Goal: Task Accomplishment & Management: Manage account settings

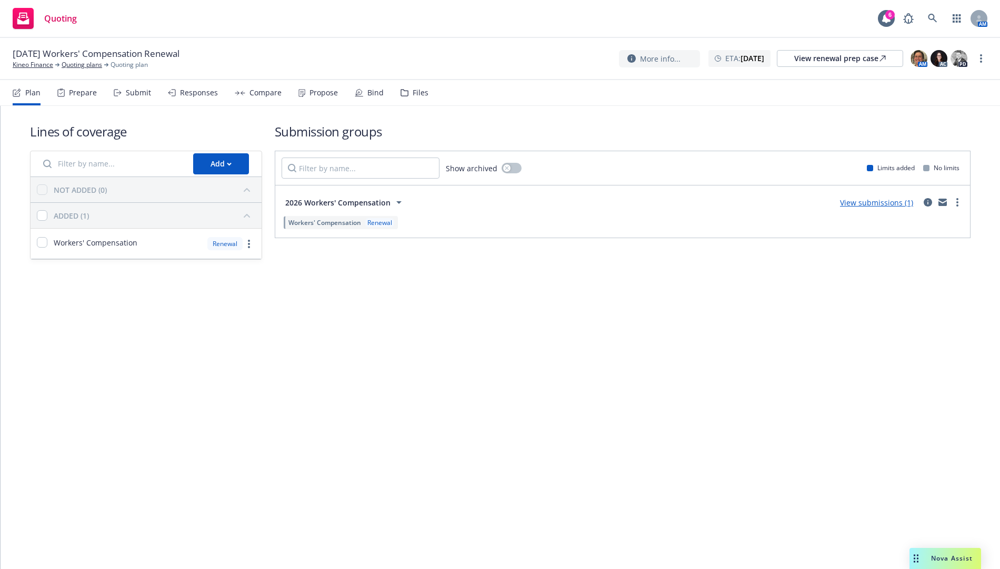
click at [136, 92] on div "Submit" at bounding box center [138, 92] width 25 height 8
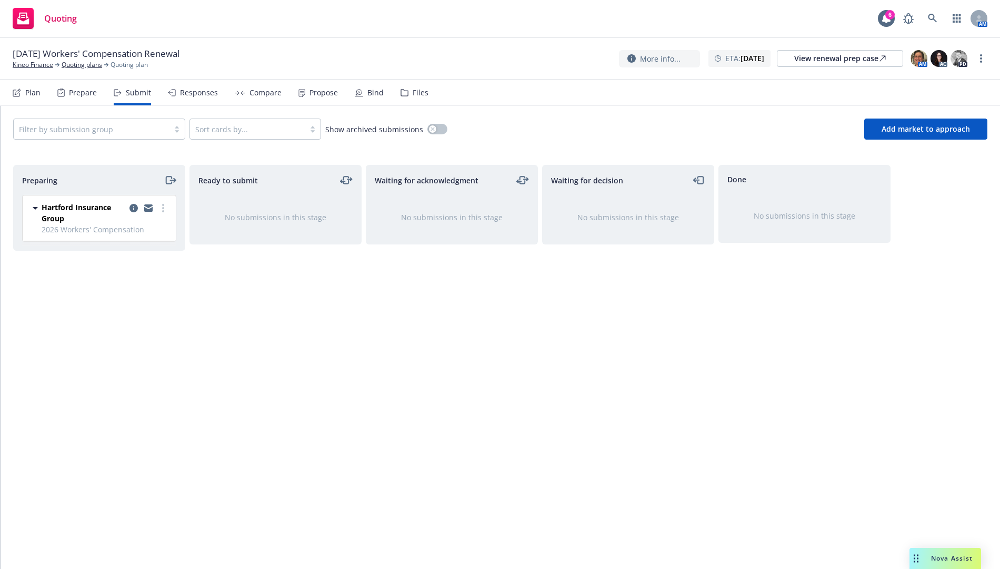
click at [127, 209] on div "Hartford Insurance Group" at bounding box center [106, 213] width 128 height 22
click at [131, 207] on icon "copy logging email" at bounding box center [134, 208] width 8 height 8
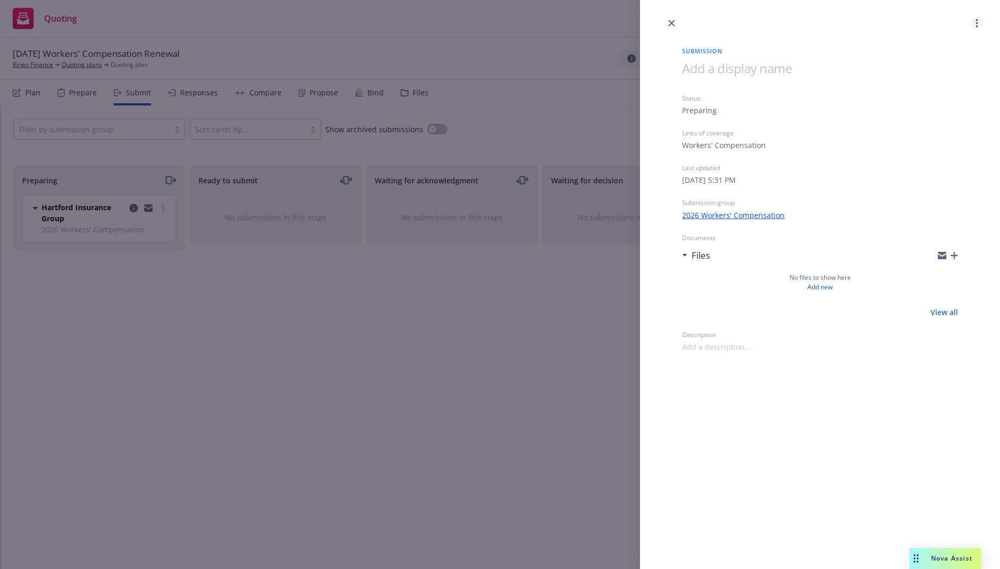
click at [975, 27] on link "more" at bounding box center [977, 23] width 13 height 13
click at [950, 90] on span "Copy logging email" at bounding box center [935, 91] width 92 height 10
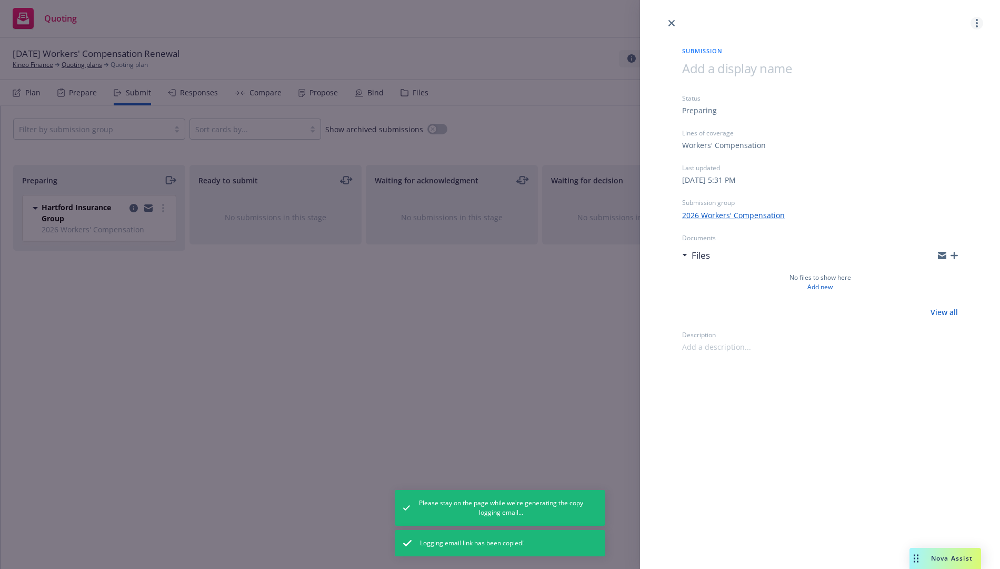
click at [976, 22] on link "more" at bounding box center [977, 23] width 13 height 13
click at [948, 71] on span "Archive submission" at bounding box center [936, 70] width 94 height 10
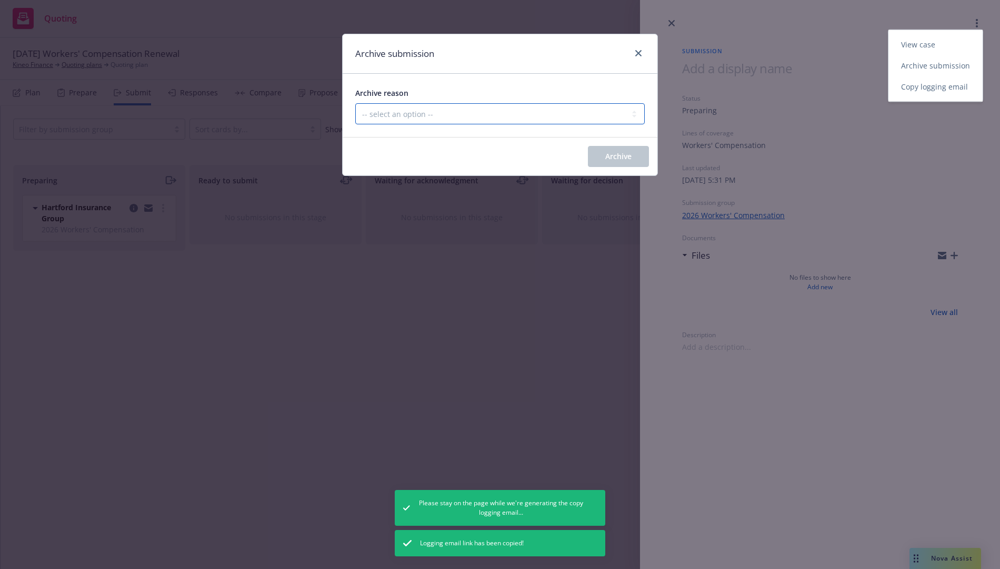
click at [453, 113] on select "-- select an option -- Carrier unresponsive Client decided not to proceed with …" at bounding box center [500, 113] width 290 height 21
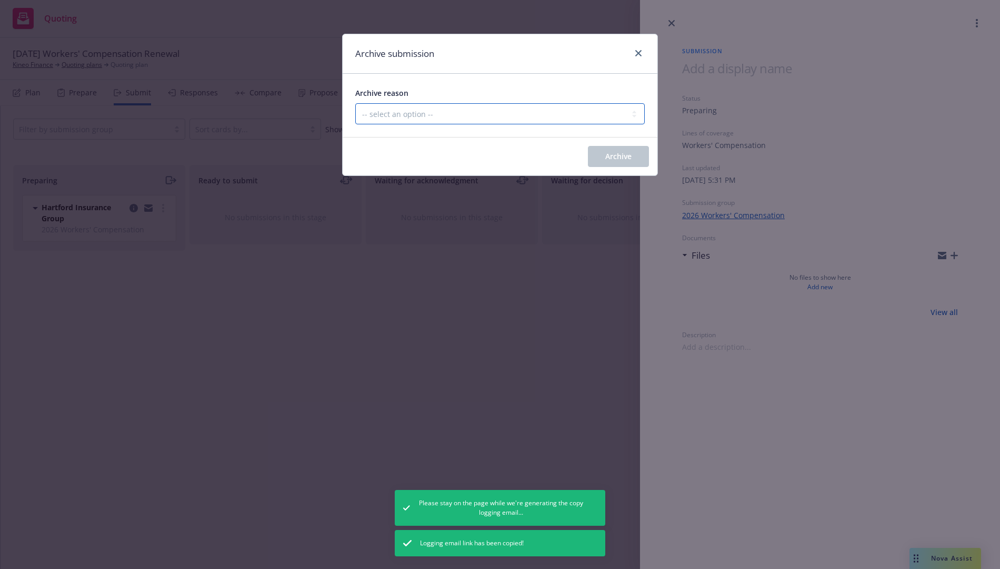
select select "OTHER"
click at [355, 103] on select "-- select an option -- Carrier unresponsive Client decided not to proceed with …" at bounding box center [500, 113] width 290 height 21
click at [635, 153] on button "Archive" at bounding box center [618, 156] width 61 height 21
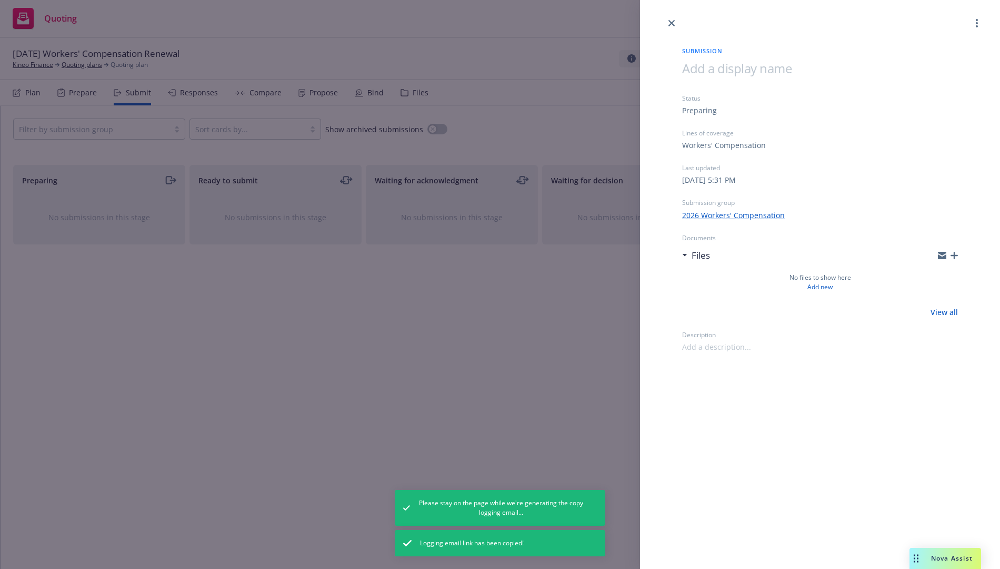
click at [129, 347] on div "Submission Status Preparing Lines of coverage Workers' Compensation Last update…" at bounding box center [500, 284] width 1000 height 569
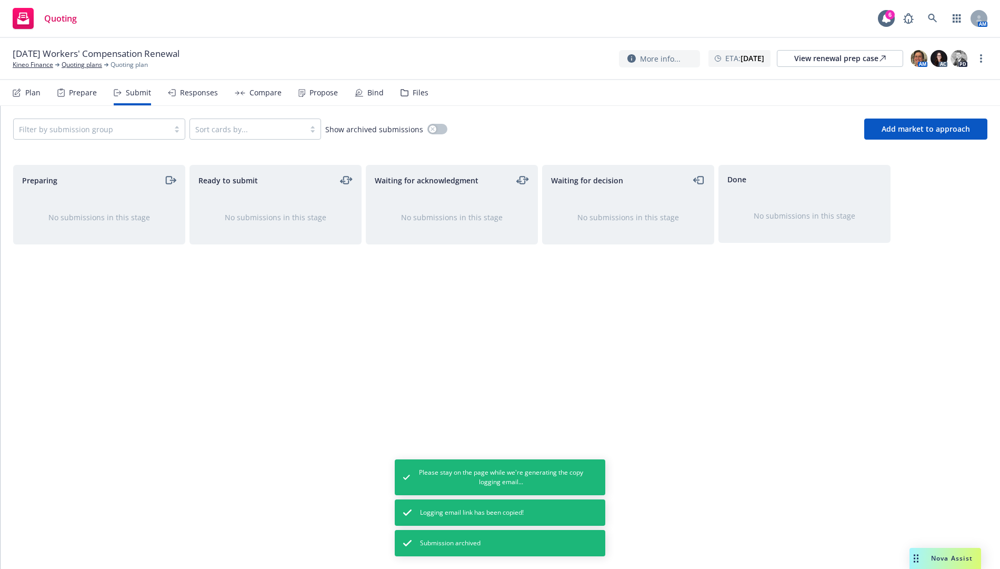
click at [36, 97] on div "Plan" at bounding box center [32, 92] width 15 height 8
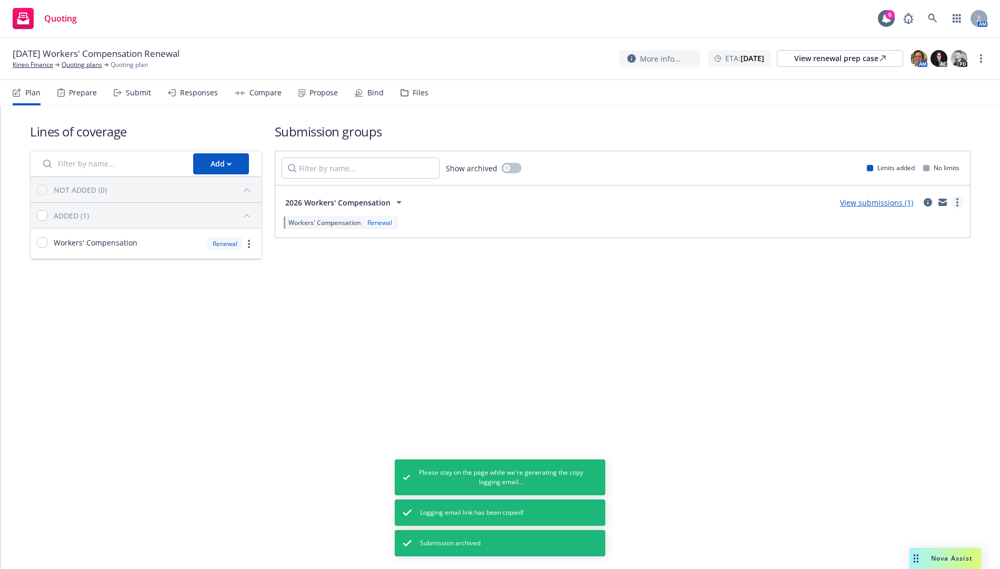
click at [960, 200] on link "more" at bounding box center [957, 202] width 13 height 13
click at [620, 320] on div "Lines of coverage Add NOT ADDED (0) ADDED (1) Workers' Compensation Renewal Sub…" at bounding box center [501, 337] width 1000 height 463
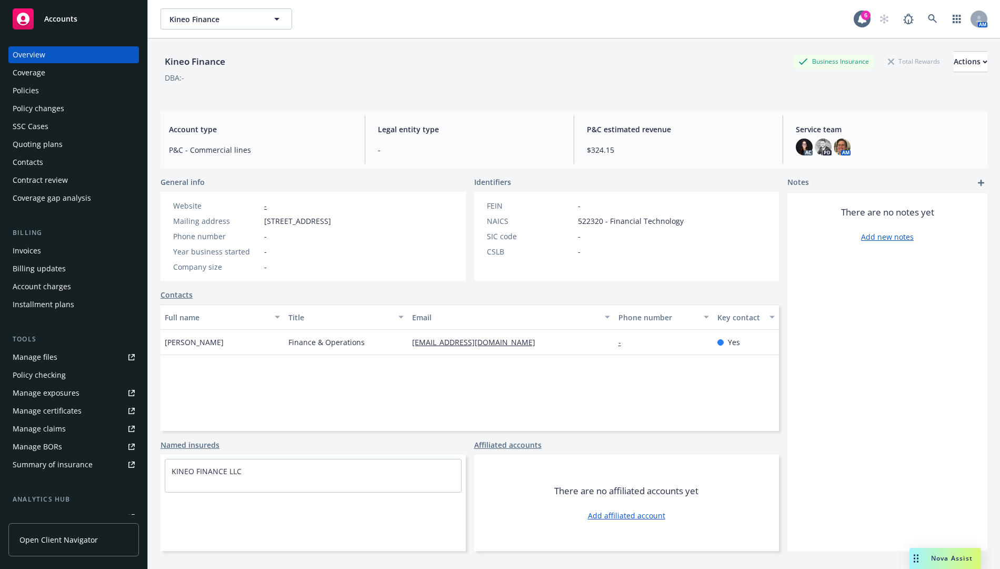
click at [95, 86] on div "Policies" at bounding box center [74, 90] width 122 height 17
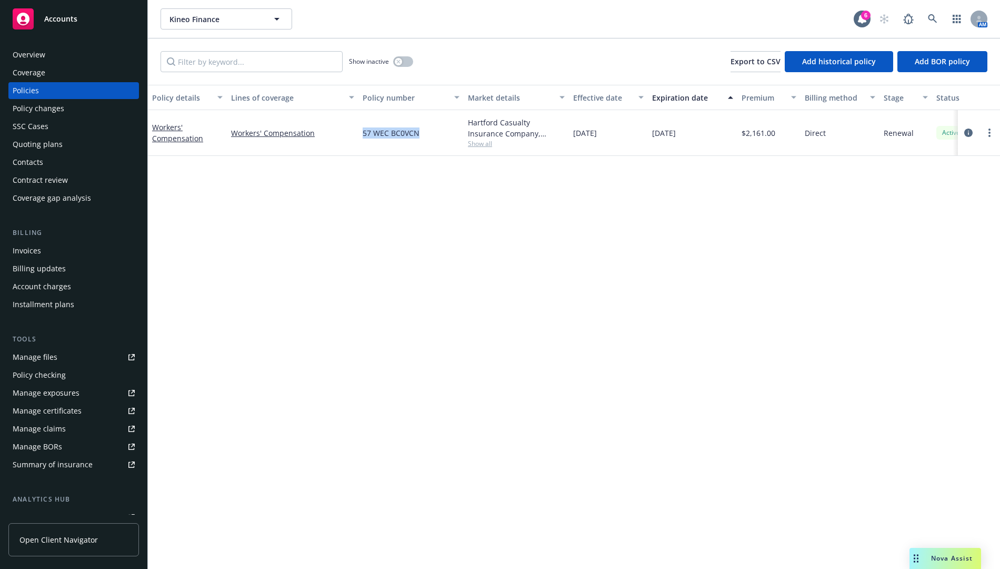
drag, startPoint x: 419, startPoint y: 131, endPoint x: 363, endPoint y: 134, distance: 56.4
click at [363, 134] on div "57 WEC BC0VCN" at bounding box center [411, 133] width 105 height 46
copy span "57 WEC BC0VCN"
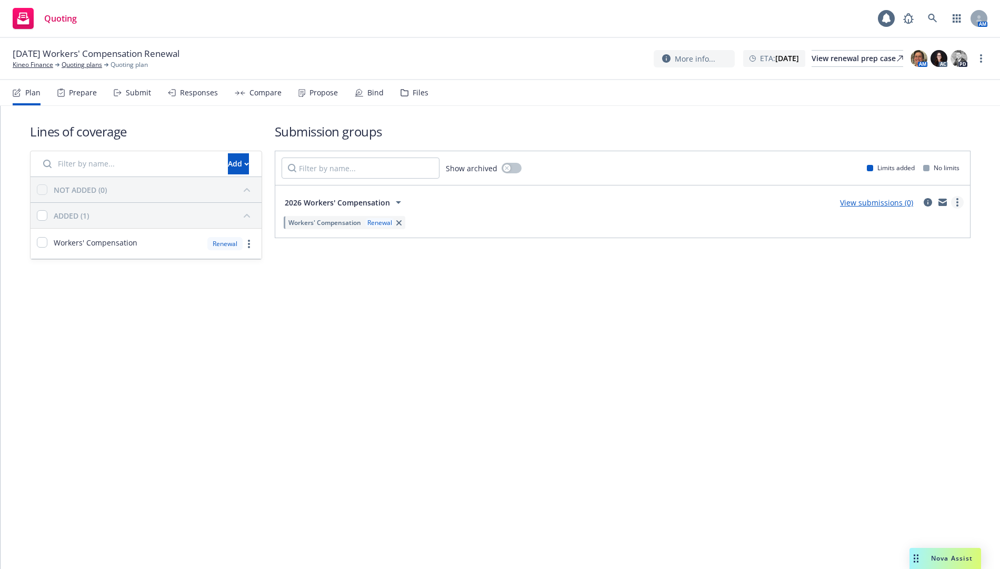
click at [958, 198] on circle "more" at bounding box center [958, 199] width 2 height 2
click at [885, 316] on span "Archive" at bounding box center [878, 312] width 52 height 10
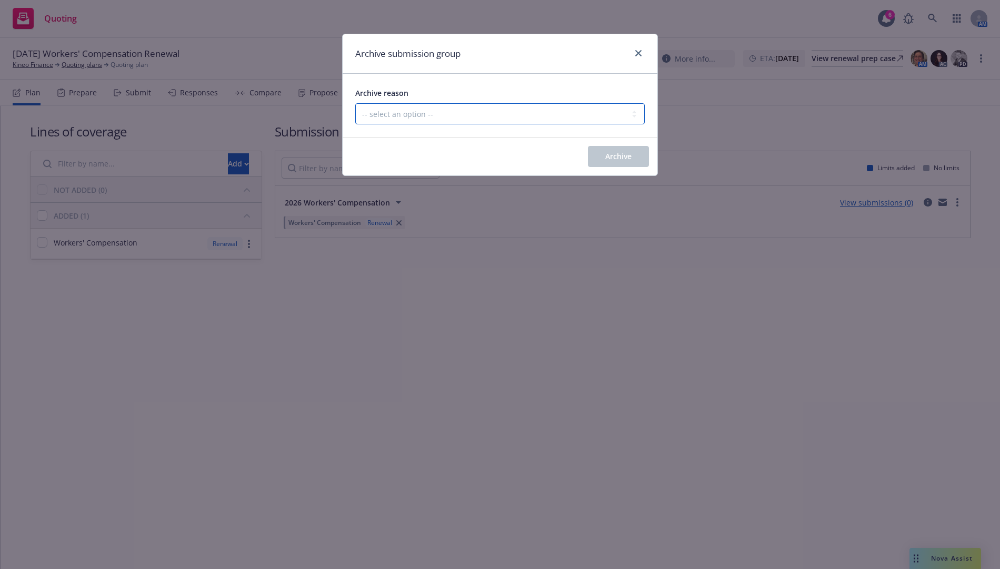
click at [480, 123] on select "-- select an option -- Customer no longer needs this coverage Duplicate Histori…" at bounding box center [500, 113] width 290 height 21
select select "POLICY_WILL_BE_AUTO_RENEWED"
click at [355, 103] on select "-- select an option -- Customer no longer needs this coverage Duplicate Histori…" at bounding box center [500, 113] width 290 height 21
click at [608, 152] on span "Archive" at bounding box center [619, 156] width 26 height 10
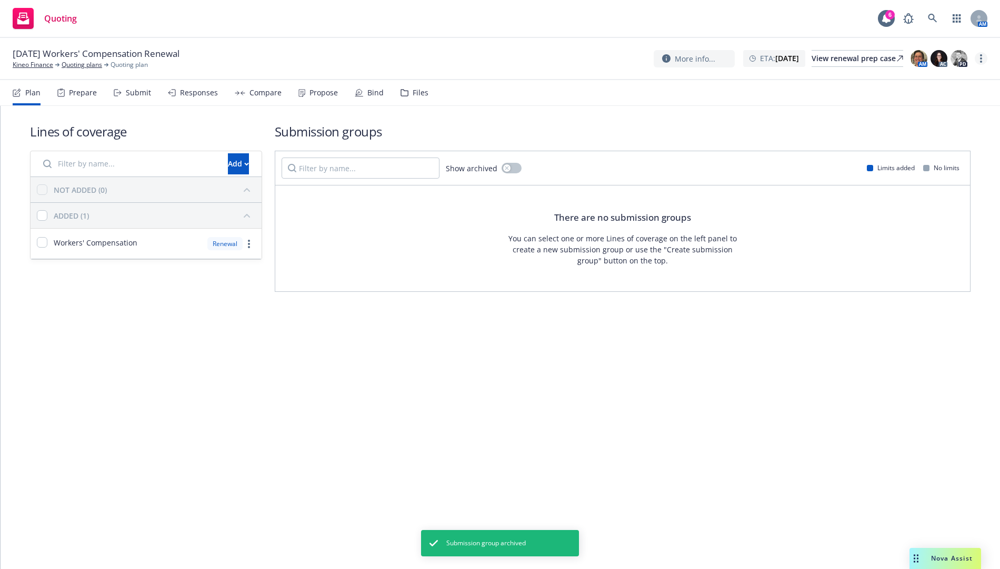
drag, startPoint x: 984, startPoint y: 57, endPoint x: 981, endPoint y: 63, distance: 6.4
click at [984, 56] on link "more" at bounding box center [981, 58] width 13 height 13
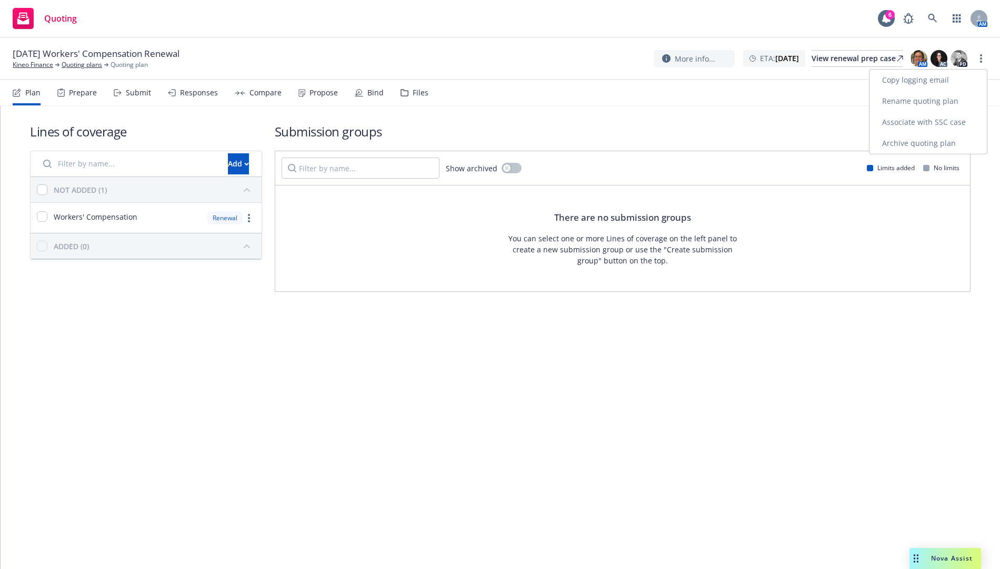
click at [937, 143] on link "Archive quoting plan" at bounding box center [928, 143] width 117 height 21
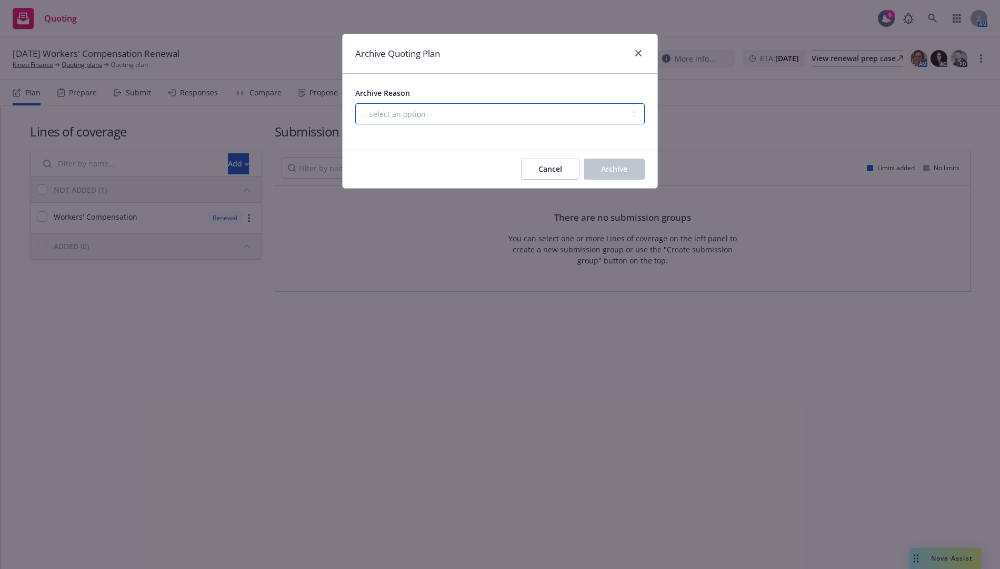
click at [616, 116] on select "-- select an option -- All policies in this renewal plan are auto-renewed Creat…" at bounding box center [500, 113] width 290 height 21
select select "ARCHIVED_RENEWAL_POLICY_AUTO_RENEWED"
click at [355, 103] on select "-- select an option -- All policies in this renewal plan are auto-renewed Creat…" at bounding box center [500, 113] width 290 height 21
click at [616, 156] on div "Cancel Archive" at bounding box center [500, 169] width 315 height 38
click at [614, 158] on button "Archive" at bounding box center [614, 168] width 61 height 21
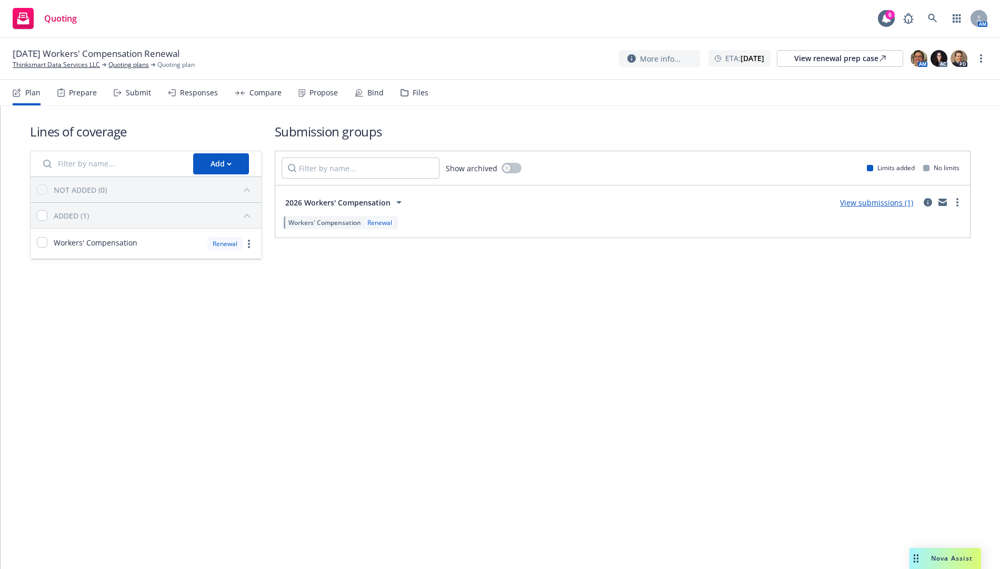
click at [142, 93] on div "Submit" at bounding box center [138, 92] width 25 height 8
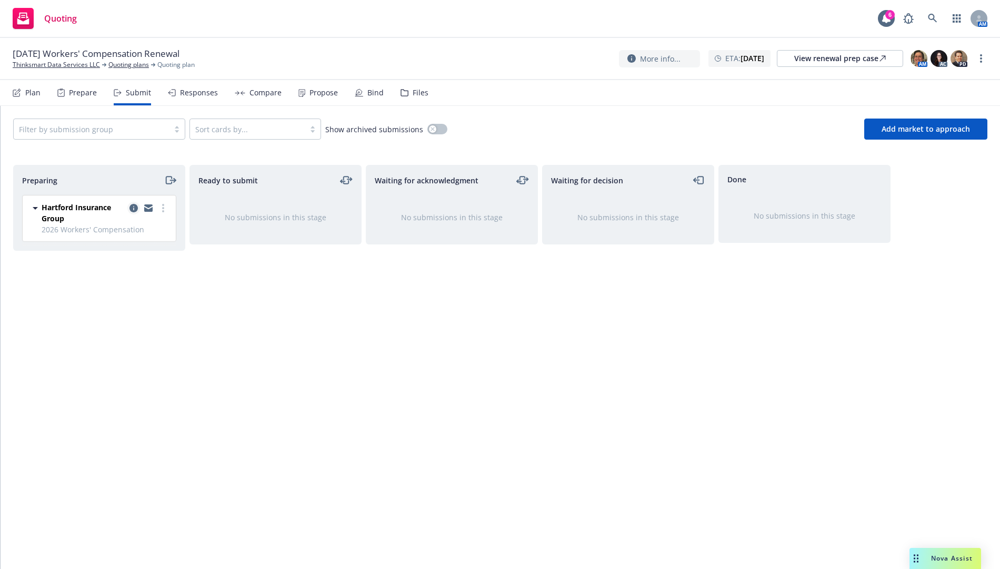
click at [132, 206] on icon "copy logging email" at bounding box center [134, 208] width 8 height 8
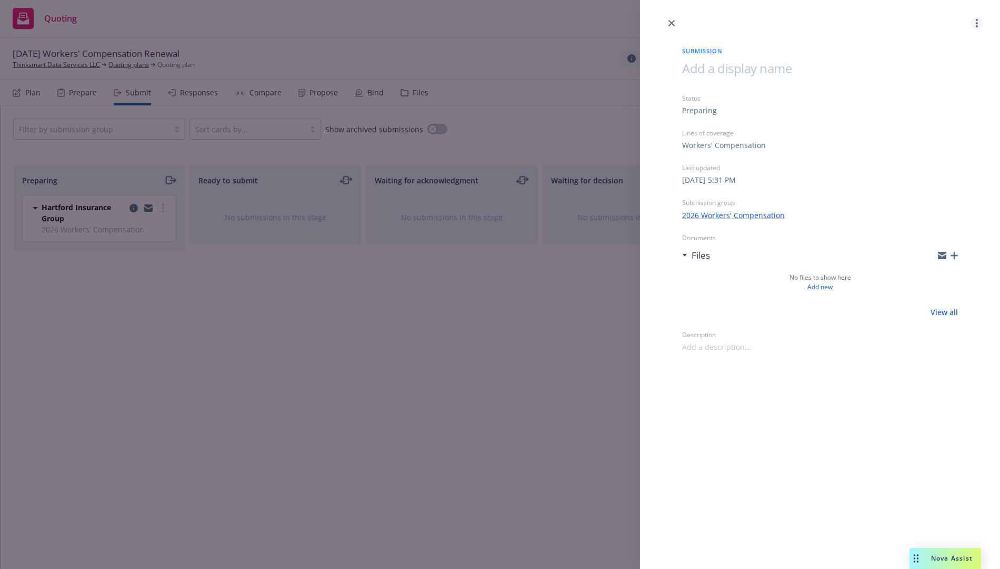
click at [972, 23] on link "more" at bounding box center [977, 23] width 13 height 13
click at [937, 87] on span "Copy logging email" at bounding box center [935, 91] width 92 height 10
click at [931, 68] on span "Archive submission" at bounding box center [936, 69] width 94 height 10
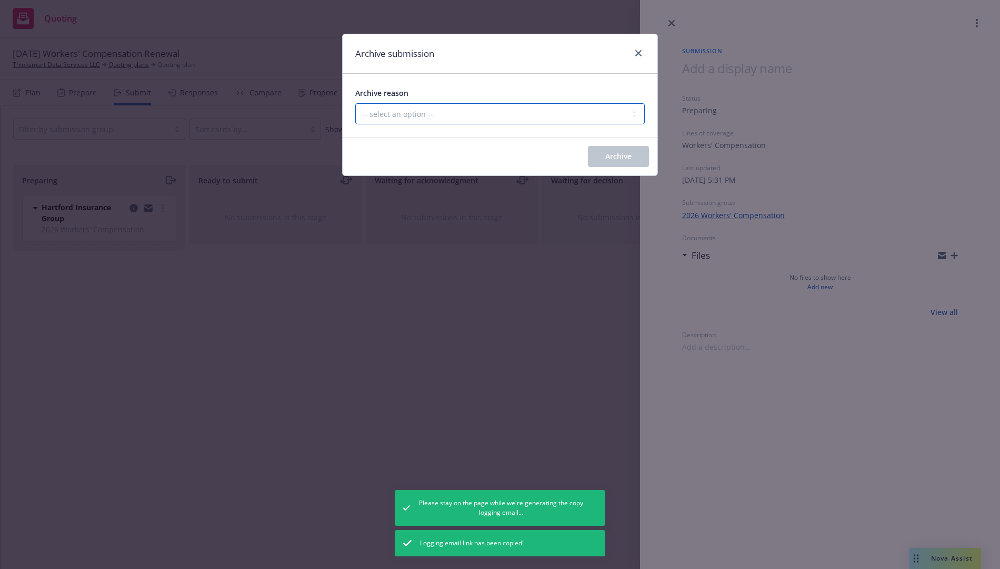
click at [577, 108] on select "-- select an option -- Carrier unresponsive Client decided not to proceed with …" at bounding box center [500, 113] width 290 height 21
select select "OTHER"
click at [355, 103] on select "-- select an option -- Carrier unresponsive Client decided not to proceed with …" at bounding box center [500, 113] width 290 height 21
click at [627, 151] on button "Archive" at bounding box center [618, 156] width 61 height 21
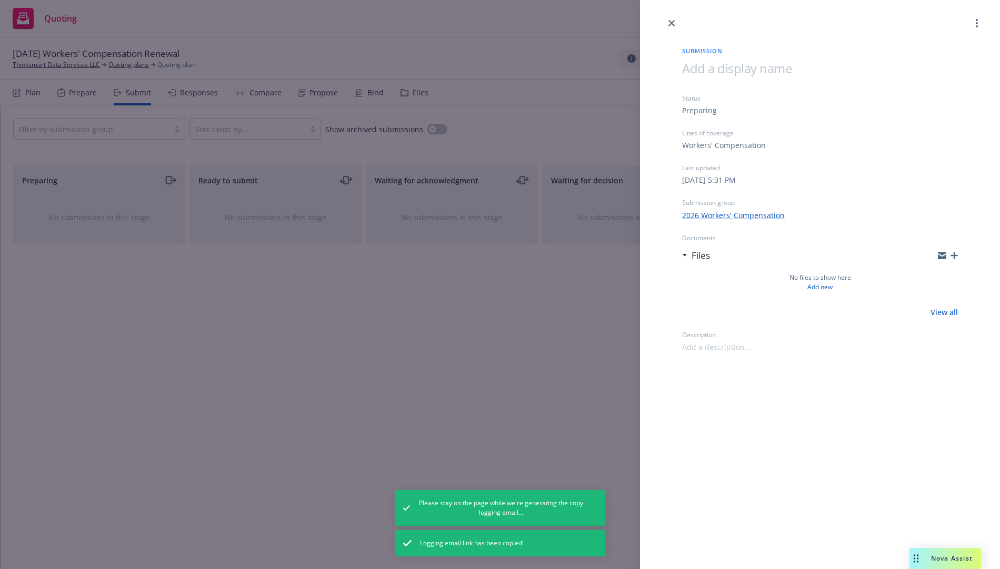
click at [257, 326] on div "Submission Status Preparing Lines of coverage Workers' Compensation Last update…" at bounding box center [500, 284] width 1000 height 569
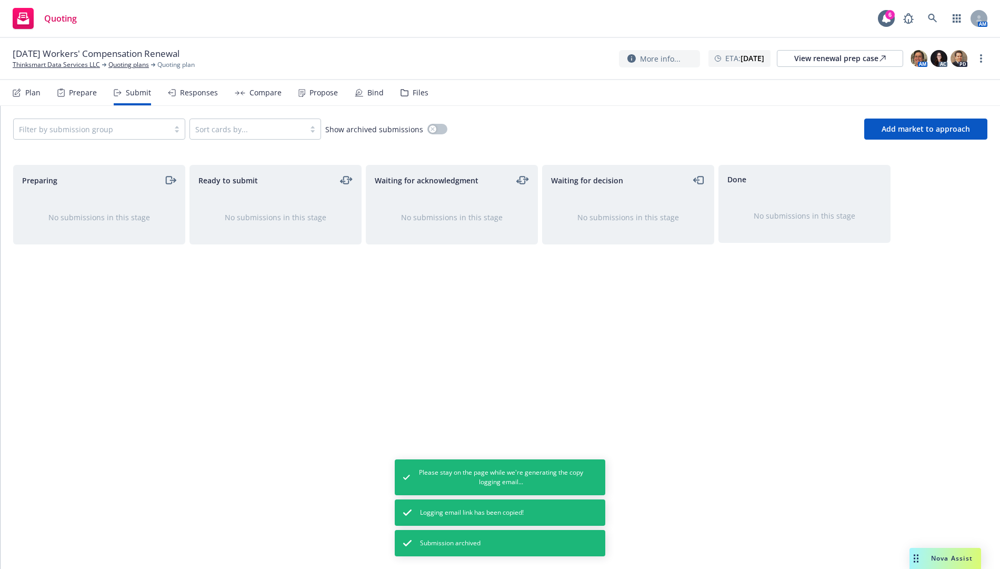
click at [34, 96] on div "Plan" at bounding box center [32, 92] width 15 height 8
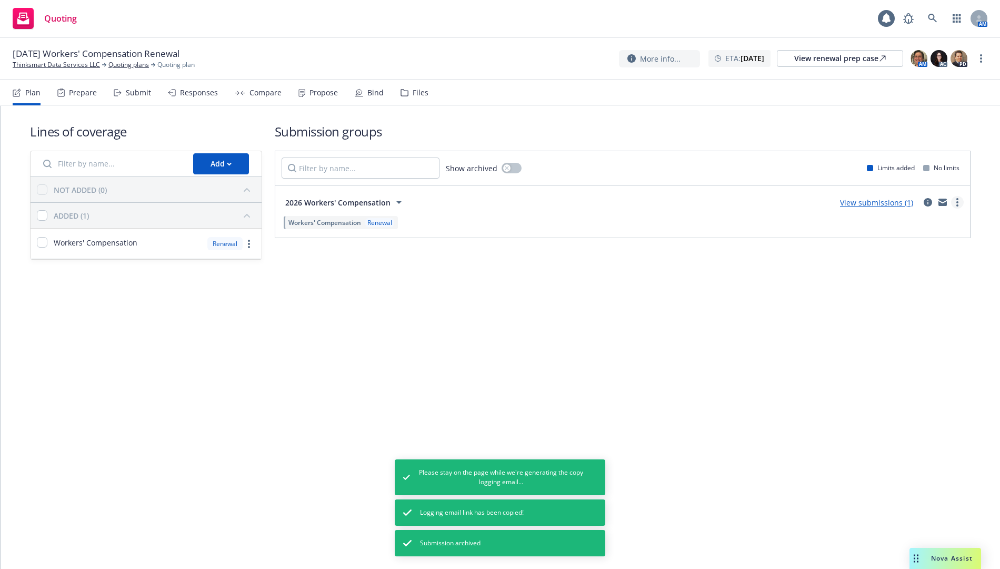
click at [959, 200] on link "more" at bounding box center [957, 202] width 13 height 13
click at [743, 305] on div "Lines of coverage Add NOT ADDED (0) ADDED (1) Workers' Compensation Renewal Sub…" at bounding box center [501, 206] width 1000 height 200
click at [961, 200] on link "more" at bounding box center [957, 202] width 13 height 13
click at [804, 311] on div "Lines of coverage Add NOT ADDED (0) ADDED (1) Workers' Compensation Renewal Sub…" at bounding box center [501, 337] width 1000 height 463
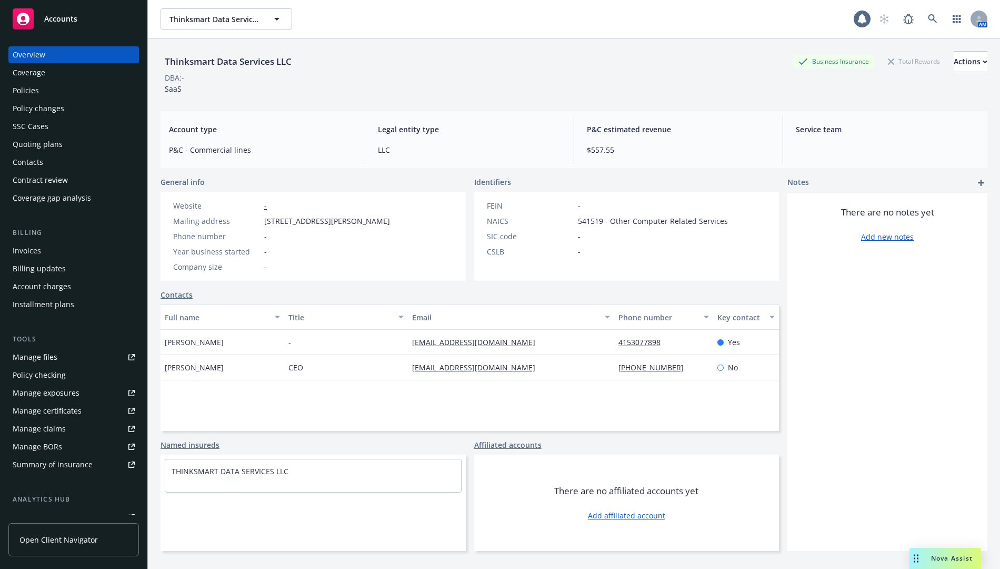
click at [49, 87] on div "Policies" at bounding box center [74, 90] width 122 height 17
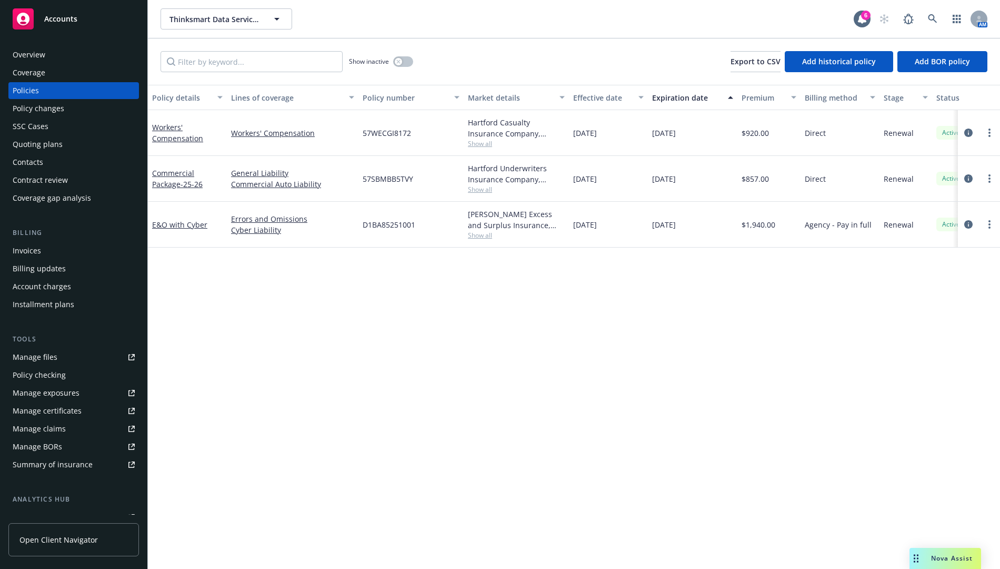
click at [386, 135] on span "57WECGI8172" at bounding box center [387, 132] width 48 height 11
copy span "57WECGI8172"
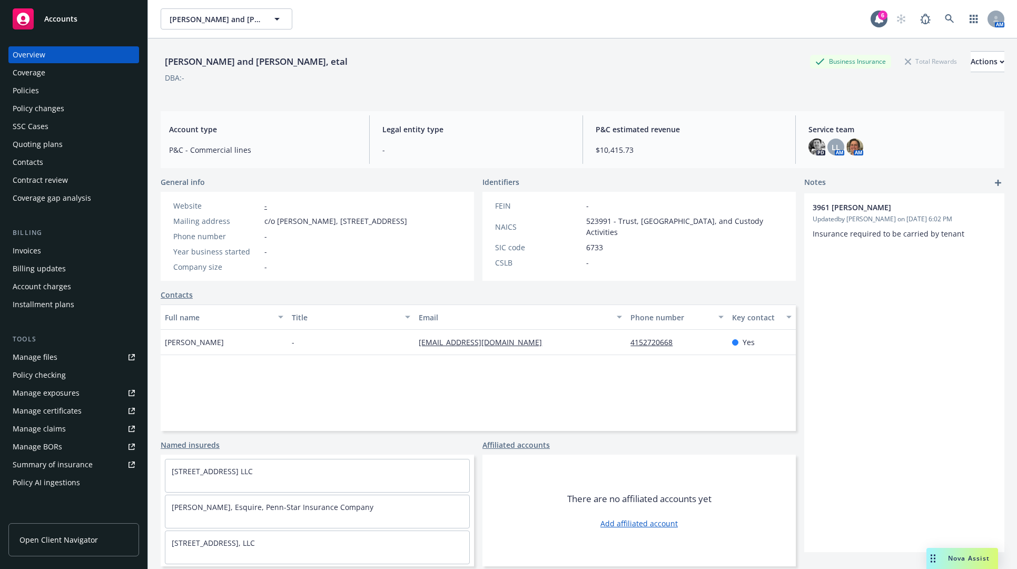
click at [93, 92] on div "Policies" at bounding box center [74, 90] width 122 height 17
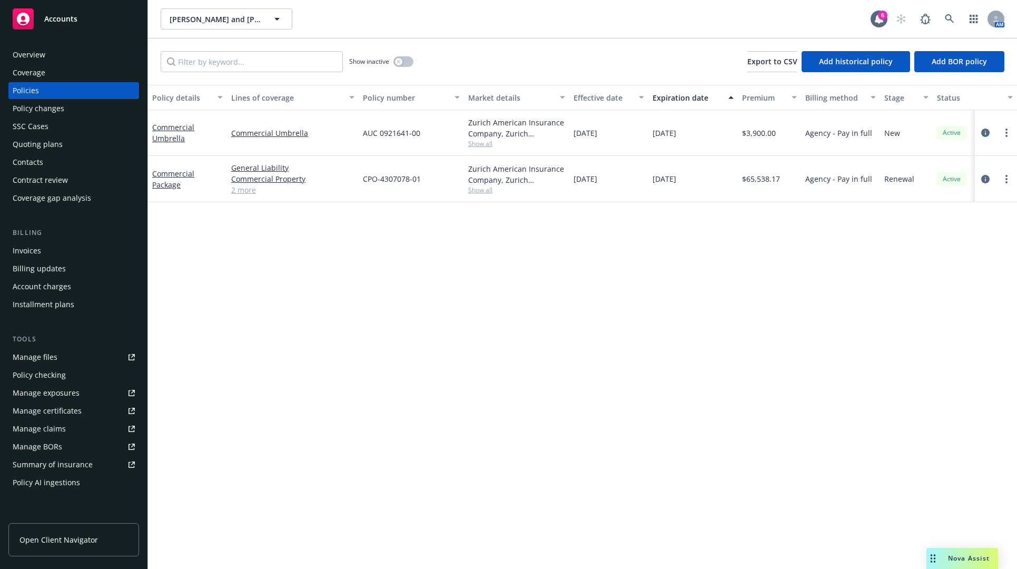
click at [90, 251] on div "Invoices" at bounding box center [74, 250] width 122 height 17
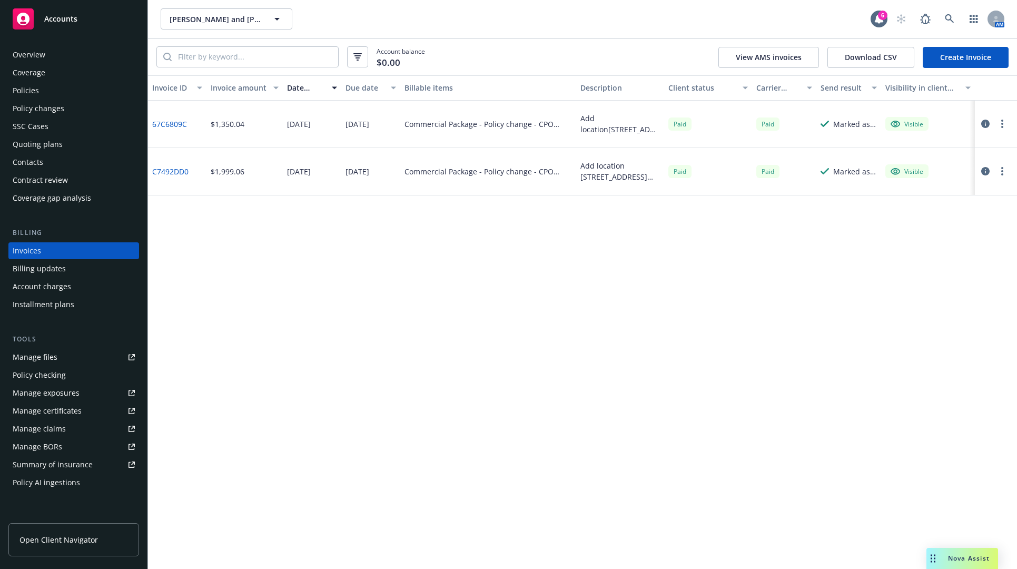
click at [219, 298] on div "Invoice ID Invoice amount Date issued Due date Billable items Description Clien…" at bounding box center [582, 321] width 869 height 493
click at [98, 85] on div "Policies" at bounding box center [74, 90] width 122 height 17
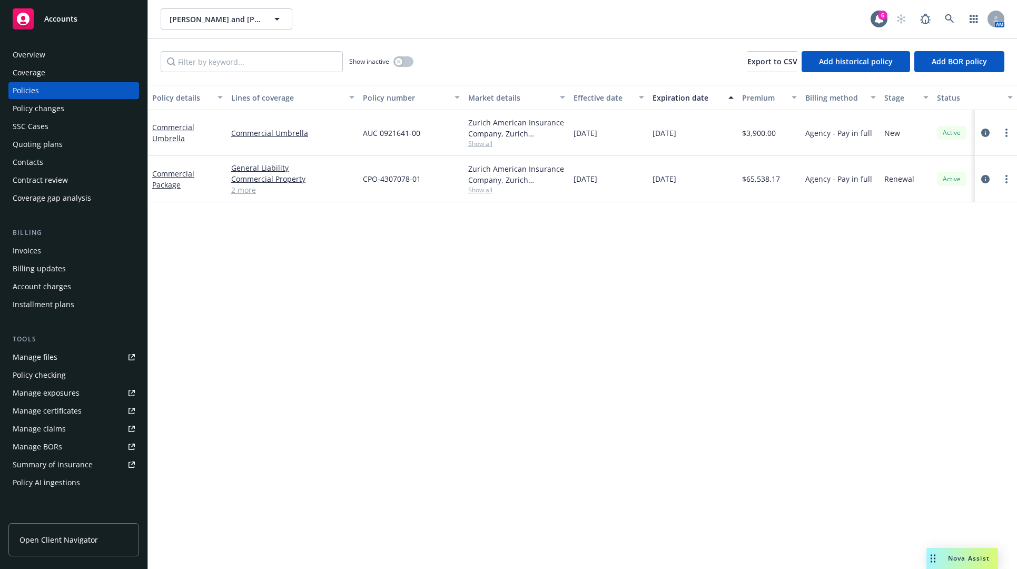
click at [392, 62] on div "Show inactive" at bounding box center [381, 61] width 64 height 21
click at [396, 61] on div "button" at bounding box center [398, 61] width 7 height 7
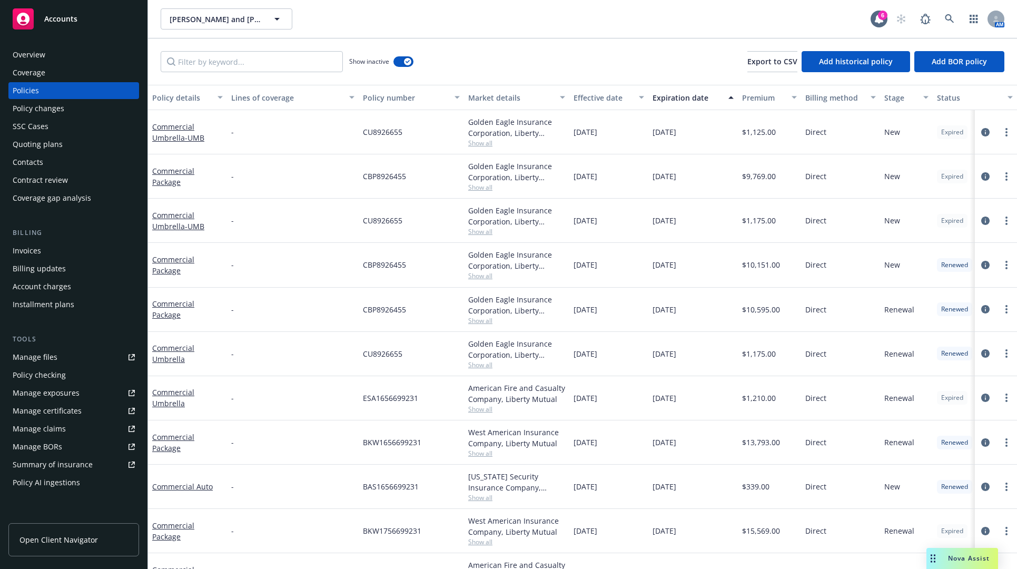
click at [693, 101] on div "Expiration date" at bounding box center [687, 97] width 70 height 11
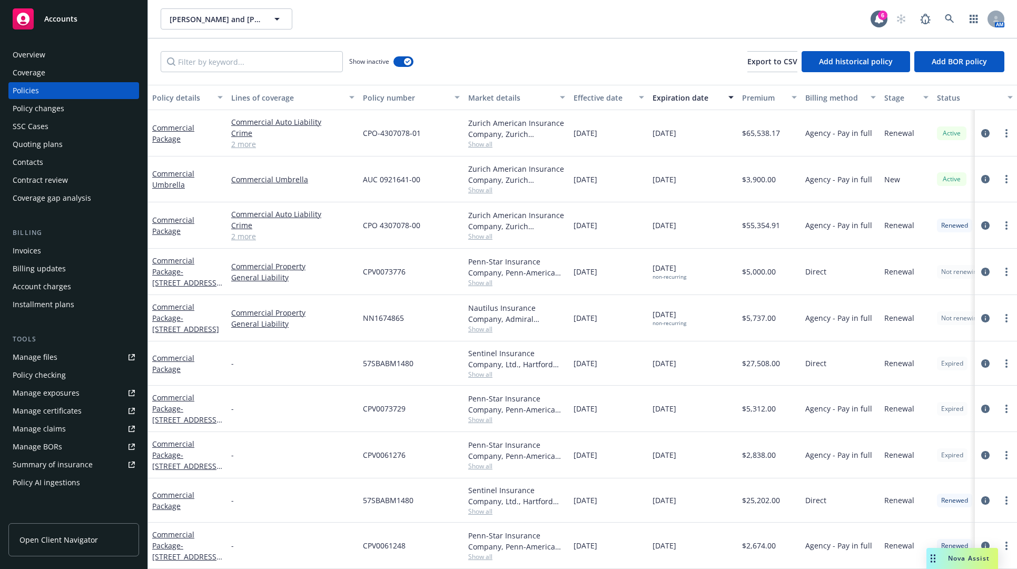
click at [390, 226] on span "CPO 4307078-00" at bounding box center [391, 225] width 57 height 11
click at [93, 91] on div "Policies" at bounding box center [74, 90] width 122 height 17
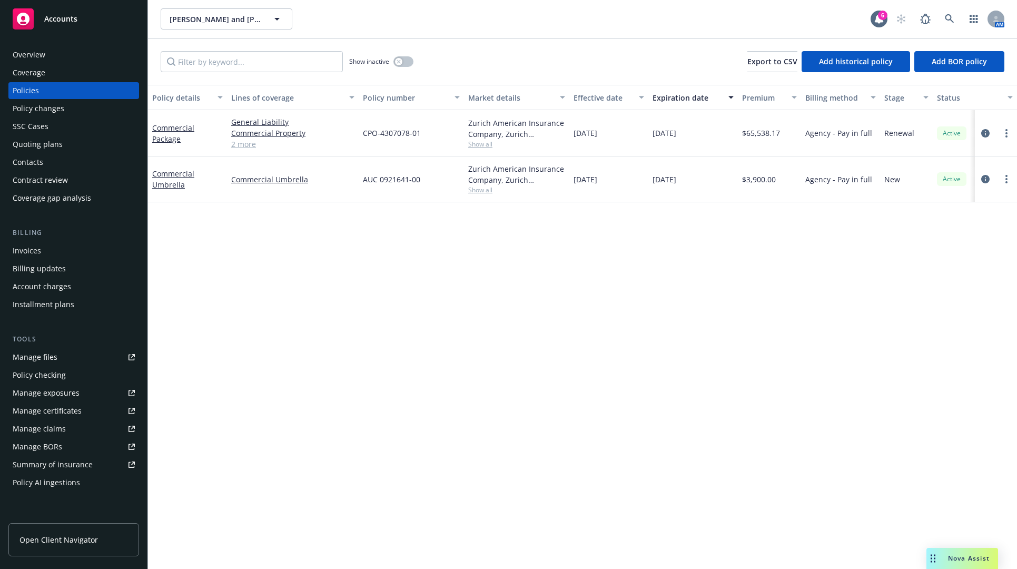
click at [713, 355] on div "Policy details Lines of coverage Policy number Market details Effective date Ex…" at bounding box center [582, 327] width 869 height 484
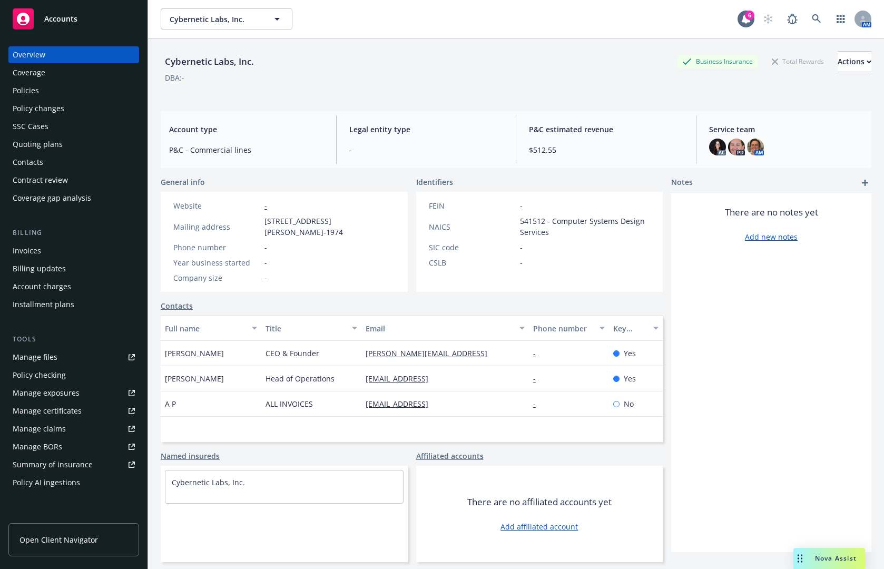
click at [80, 87] on div "Policies" at bounding box center [74, 90] width 122 height 17
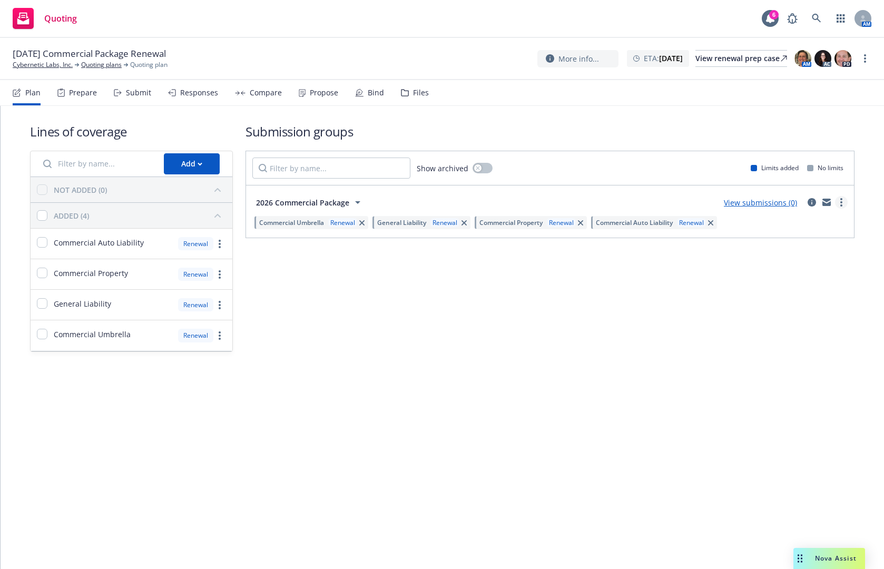
click at [840, 201] on icon "more" at bounding box center [841, 202] width 2 height 8
click at [784, 316] on span "Archive" at bounding box center [762, 312] width 52 height 10
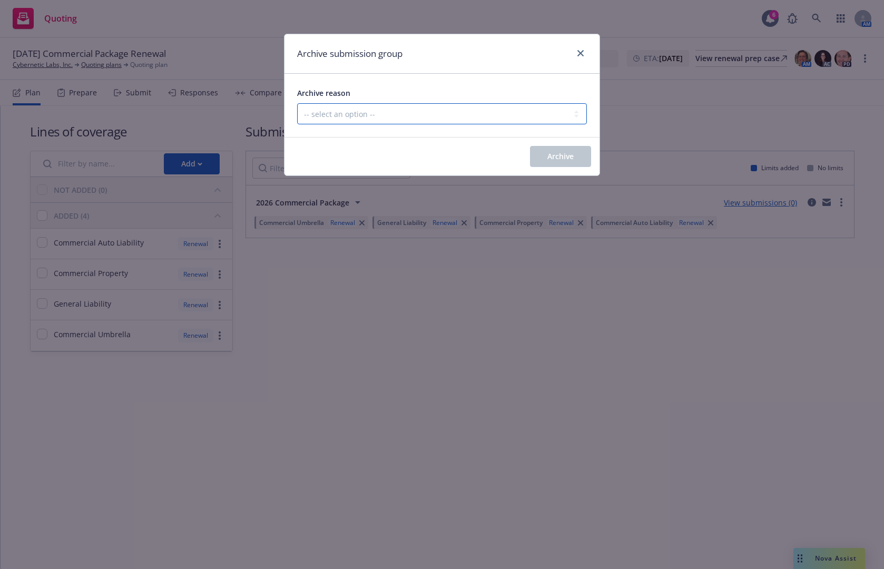
click at [407, 111] on select "-- select an option -- Customer no longer needs this coverage Duplicate Histori…" at bounding box center [442, 113] width 290 height 21
select select "POLICY_WILL_BE_AUTO_RENEWED"
click at [297, 103] on select "-- select an option -- Customer no longer needs this coverage Duplicate Histori…" at bounding box center [442, 113] width 290 height 21
click at [533, 153] on button "Archive" at bounding box center [560, 156] width 61 height 21
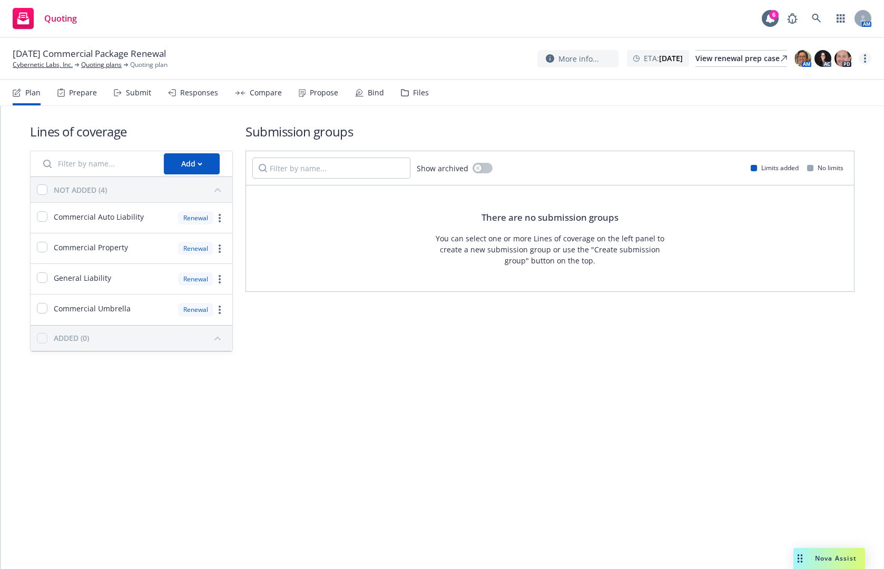
click at [863, 58] on link "more" at bounding box center [864, 58] width 13 height 13
click at [801, 141] on link "Archive quoting plan" at bounding box center [811, 143] width 117 height 21
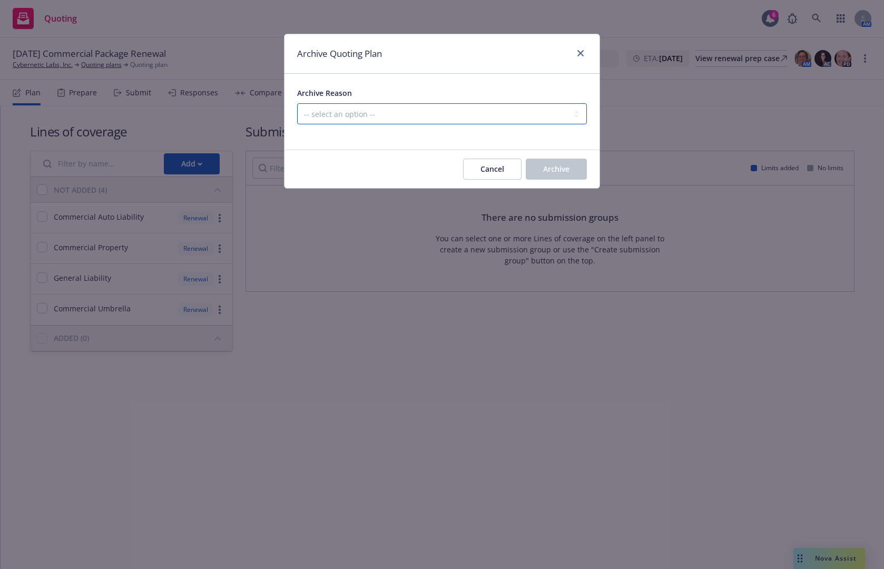
click at [500, 117] on select "-- select an option -- All policies in this renewal plan are auto-renewed Creat…" at bounding box center [442, 113] width 290 height 21
select select "ARCHIVED_RENEWAL_POLICY_AUTO_RENEWED"
click at [297, 103] on select "-- select an option -- All policies in this renewal plan are auto-renewed Creat…" at bounding box center [442, 113] width 290 height 21
click at [574, 165] on button "Archive" at bounding box center [556, 168] width 61 height 21
